Goal: Navigation & Orientation: Find specific page/section

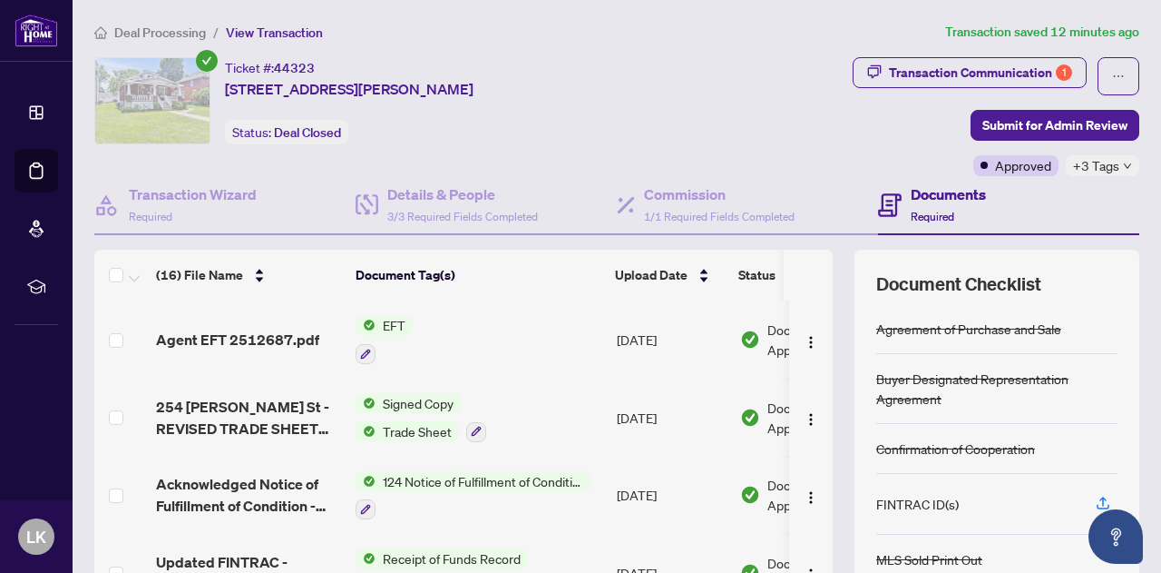
click at [208, 345] on span "Agent EFT 2512687.pdf" at bounding box center [237, 339] width 163 height 22
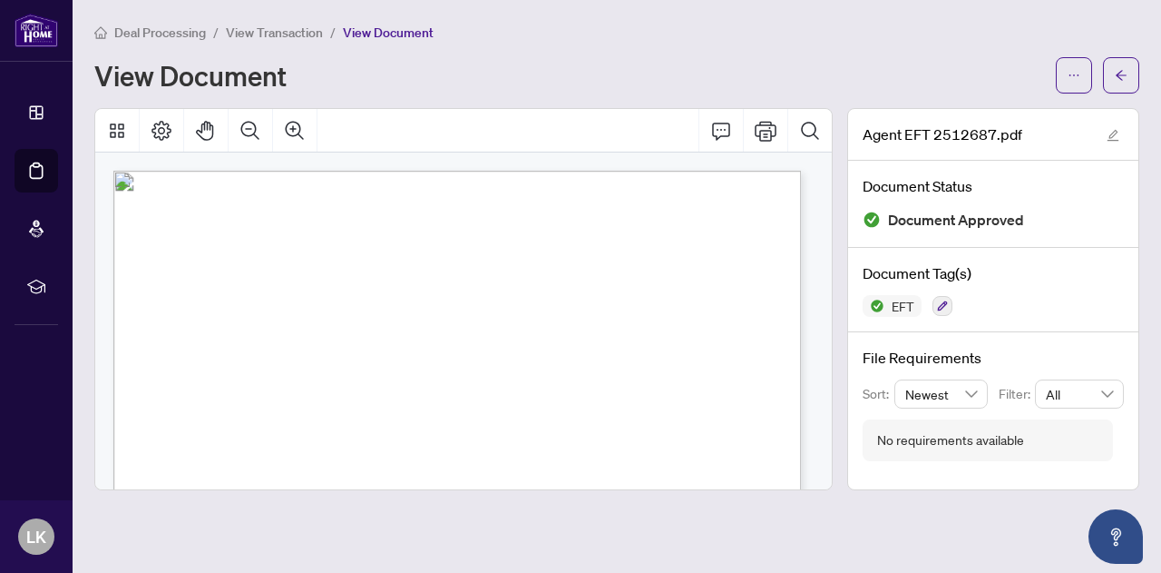
click at [169, 30] on span "Deal Processing" at bounding box center [160, 32] width 92 height 16
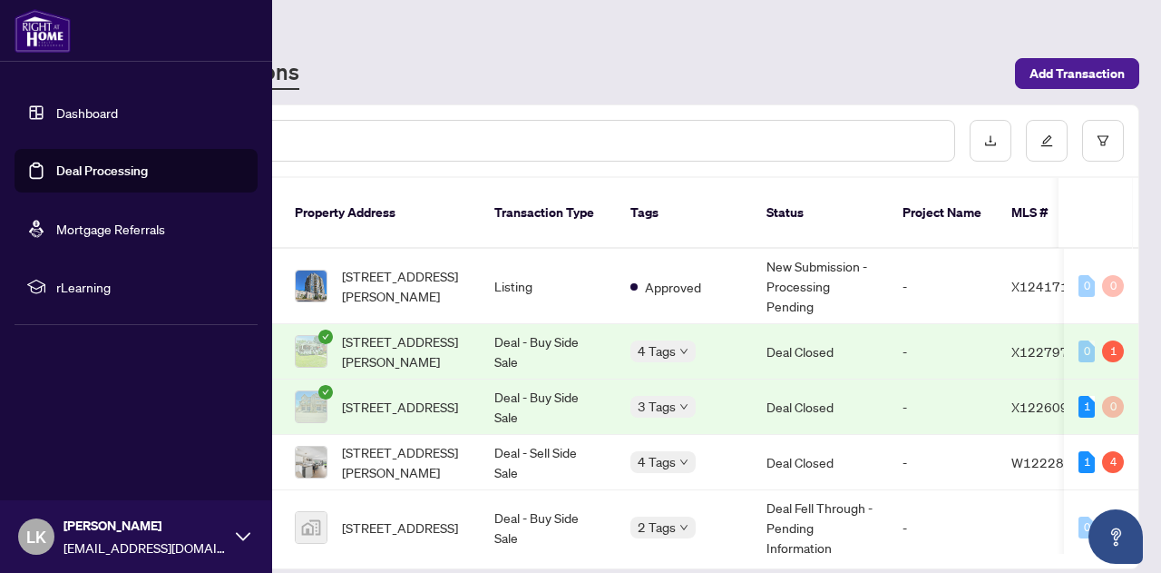
click at [103, 113] on link "Dashboard" at bounding box center [87, 112] width 62 height 16
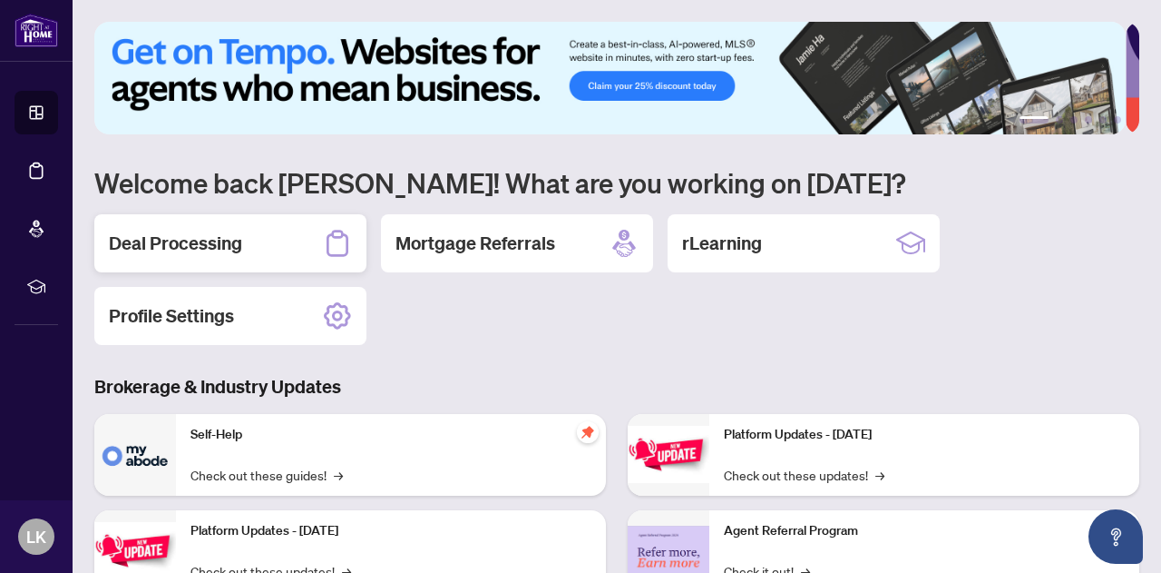
click at [267, 246] on div "Deal Processing" at bounding box center [230, 243] width 272 height 58
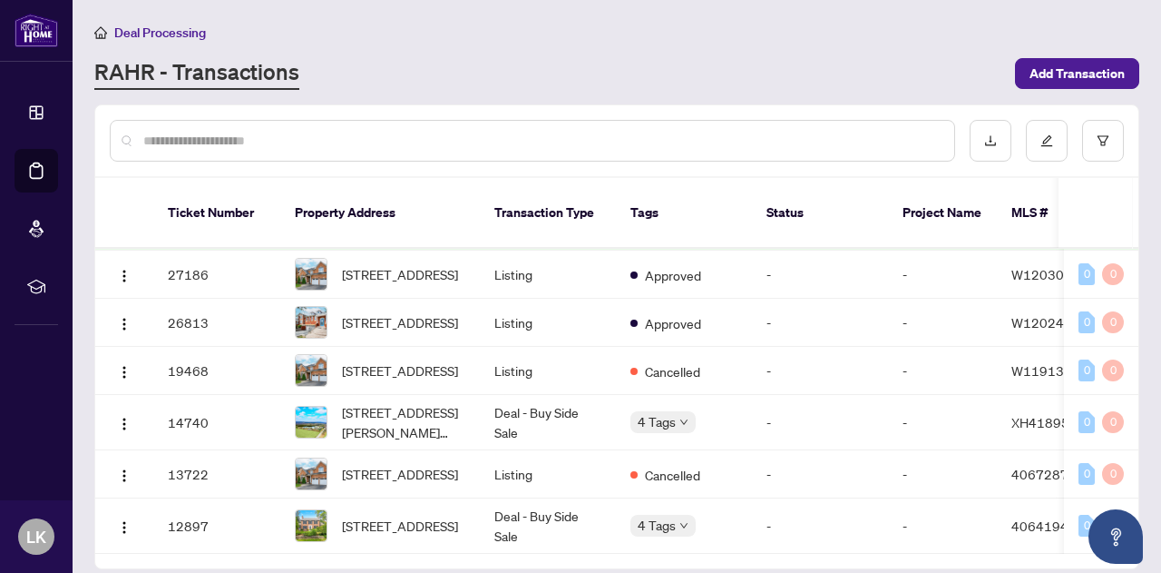
scroll to position [902, 0]
click at [368, 515] on span "[STREET_ADDRESS]" at bounding box center [400, 525] width 116 height 20
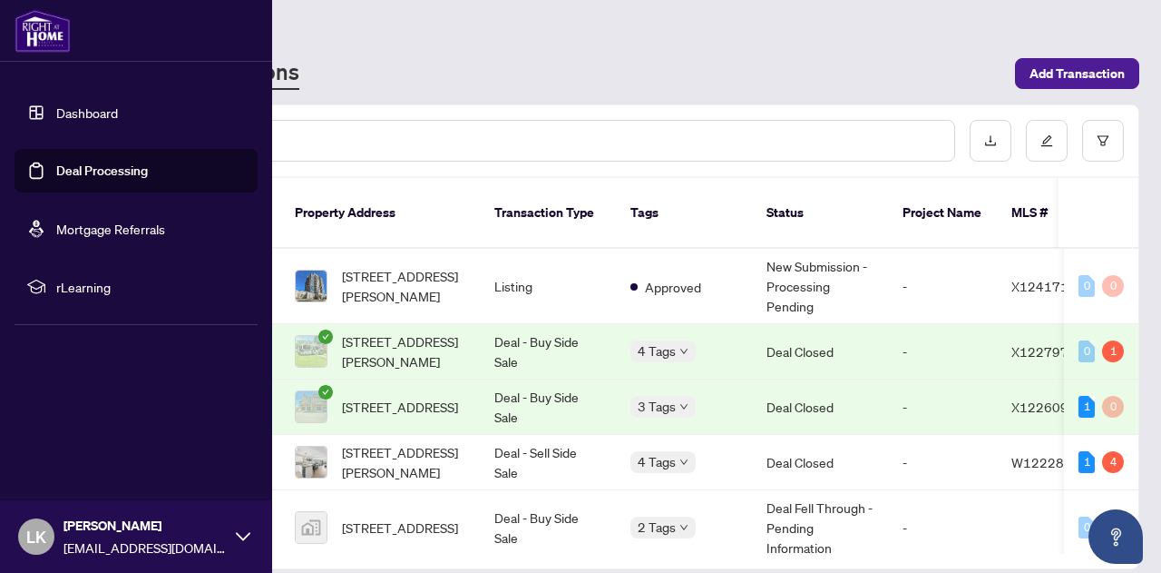
click at [232, 534] on div "LK [PERSON_NAME] [EMAIL_ADDRESS][DOMAIN_NAME]" at bounding box center [136, 536] width 272 height 73
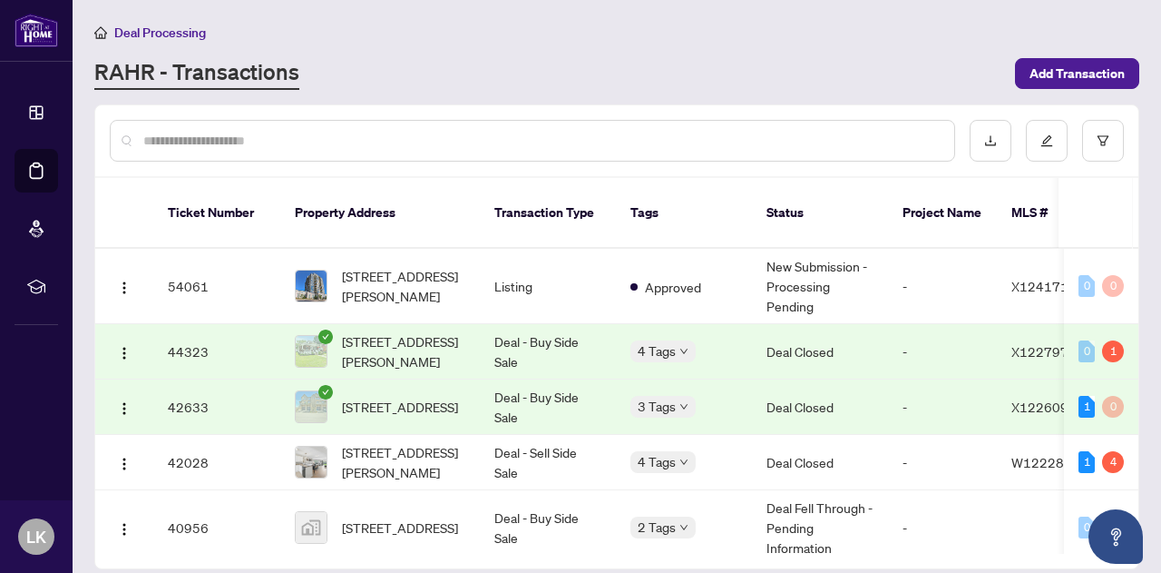
click at [441, 46] on div "Deal Processing [PERSON_NAME] - Transactions Add Transaction" at bounding box center [616, 56] width 1045 height 68
